Goal: Information Seeking & Learning: Learn about a topic

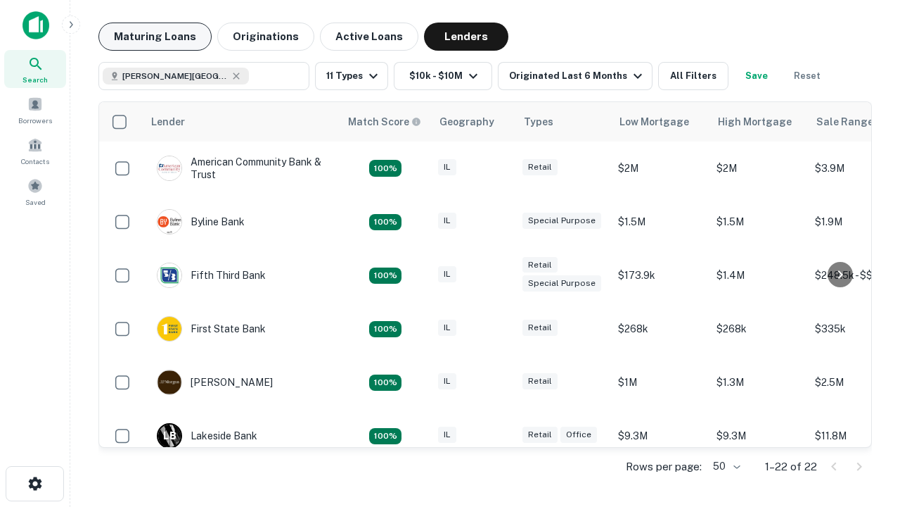
click at [155, 37] on button "Maturing Loans" at bounding box center [154, 37] width 113 height 28
